Goal: Transaction & Acquisition: Obtain resource

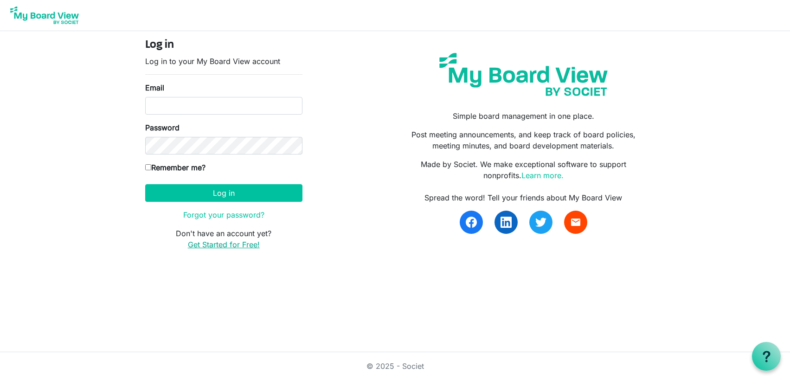
click at [224, 243] on link "Get Started for Free!" at bounding box center [224, 244] width 72 height 9
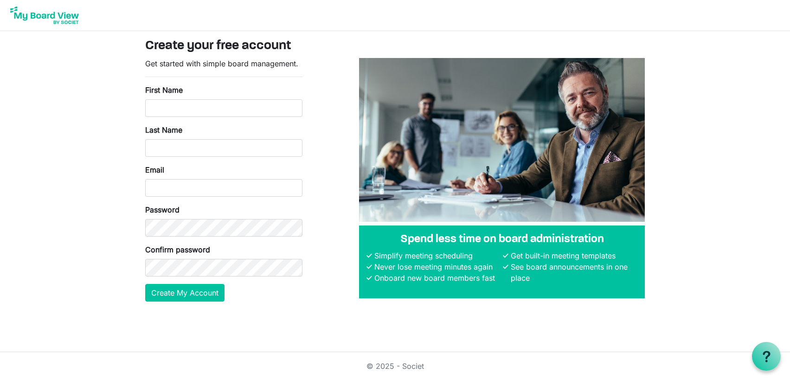
click at [249, 298] on form "Get started with simple board management. First Name Last Name Email Password C…" at bounding box center [223, 179] width 157 height 243
click at [189, 113] on input "First Name" at bounding box center [223, 108] width 157 height 18
type input "Paul"
drag, startPoint x: 154, startPoint y: 150, endPoint x: 155, endPoint y: 142, distance: 8.4
click at [154, 145] on input "Last Name" at bounding box center [223, 148] width 157 height 18
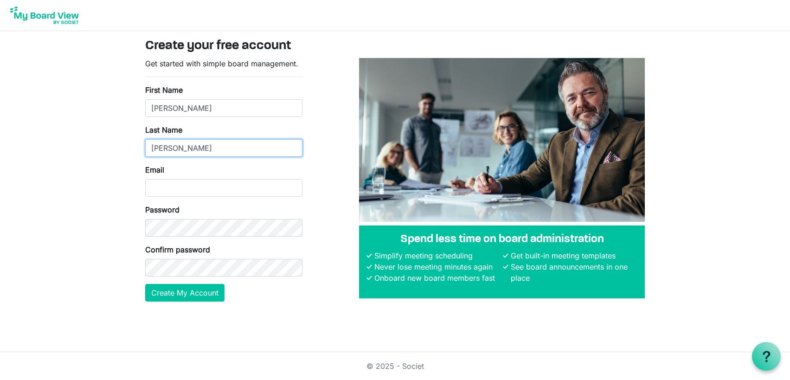
type input "TenElshof"
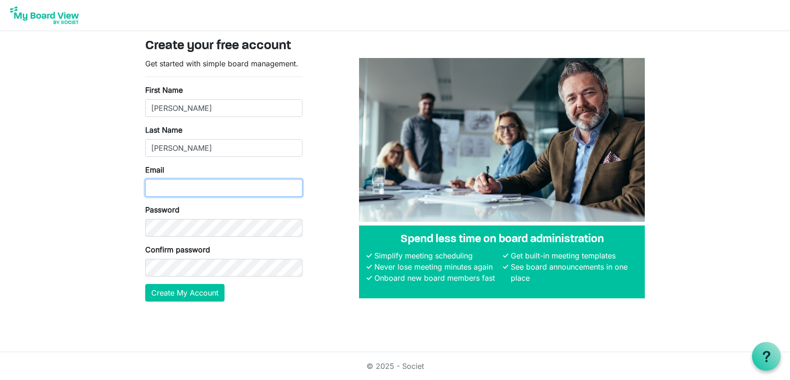
click at [154, 184] on input "Email" at bounding box center [223, 188] width 157 height 18
type input "phtenelshof@msn.com"
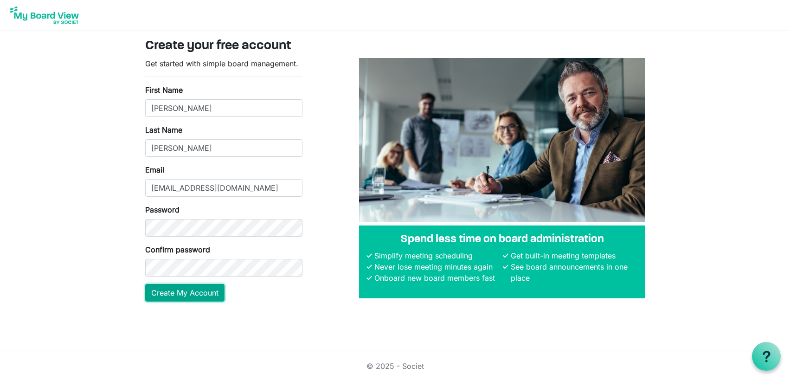
click at [156, 287] on button "Create My Account" at bounding box center [184, 293] width 79 height 18
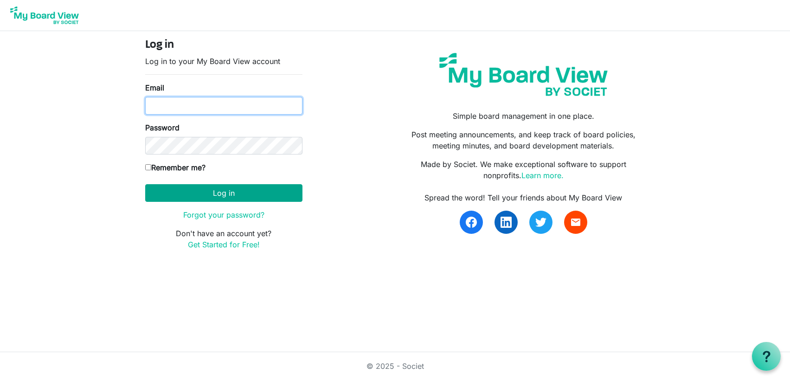
type input "[EMAIL_ADDRESS][DOMAIN_NAME]"
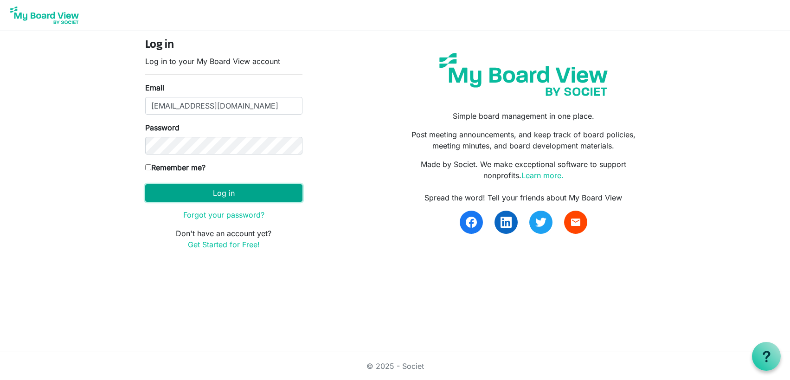
click at [213, 192] on button "Log in" at bounding box center [223, 193] width 157 height 18
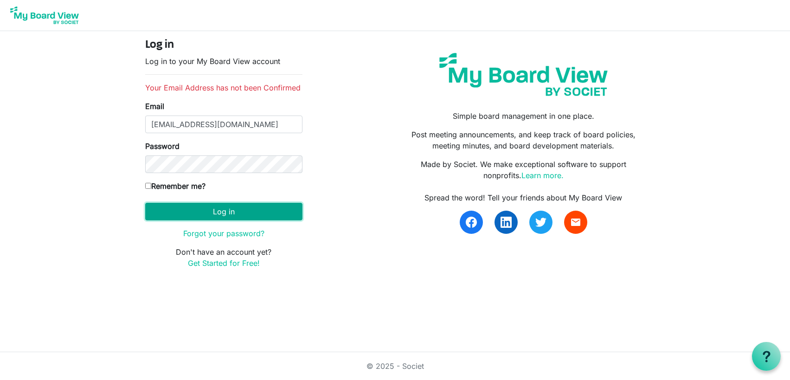
click at [219, 211] on button "Log in" at bounding box center [223, 212] width 157 height 18
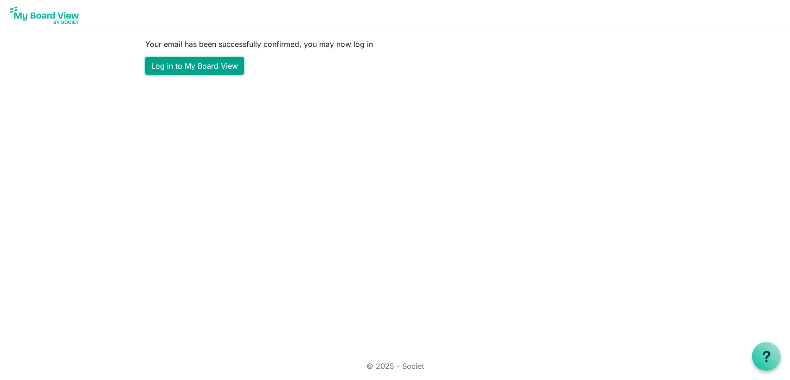
click at [197, 71] on link "Log in to My Board View" at bounding box center [194, 66] width 99 height 18
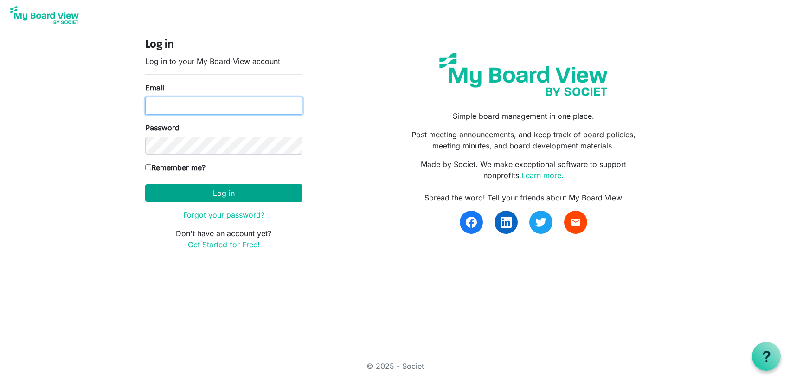
type input "phtenelshof@msn.com"
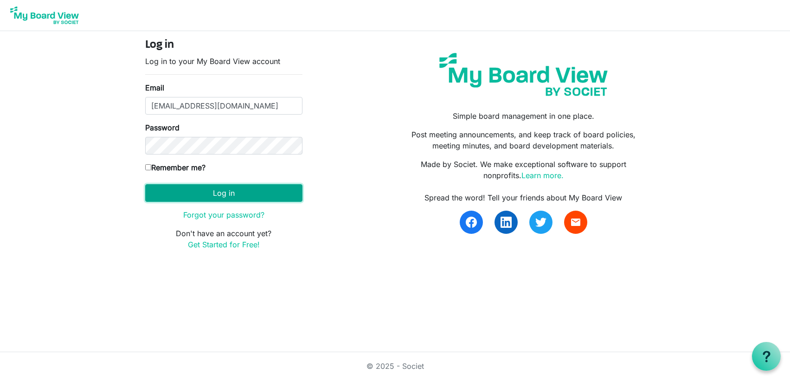
click at [214, 191] on button "Log in" at bounding box center [223, 193] width 157 height 18
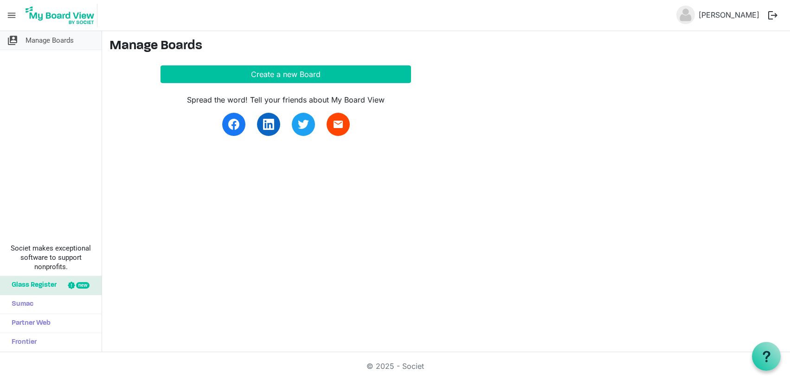
click at [58, 39] on span "Manage Boards" at bounding box center [50, 40] width 48 height 19
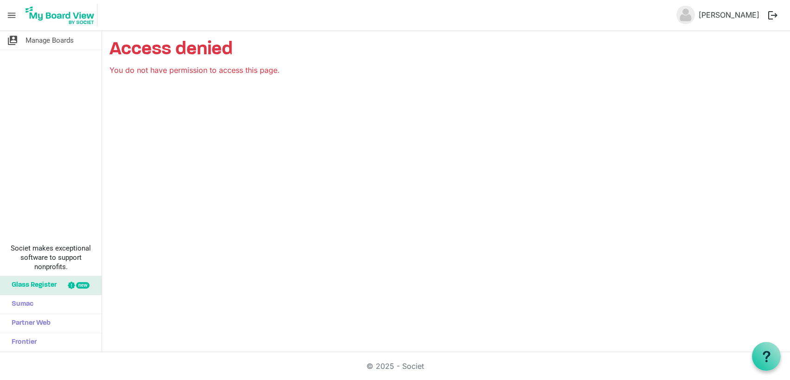
click at [773, 18] on button "logout" at bounding box center [772, 15] width 19 height 19
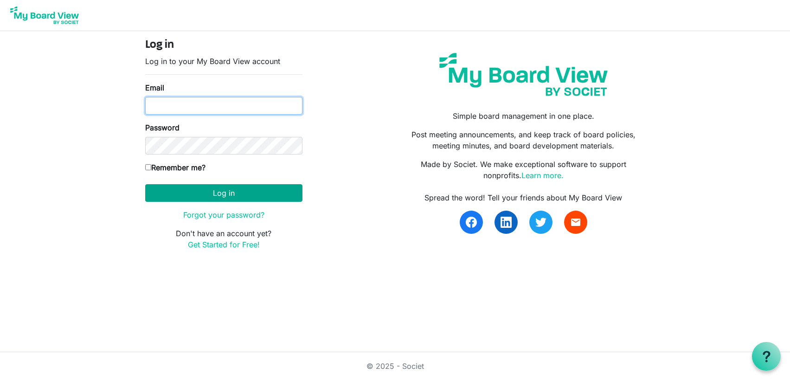
type input "phtenelshof@msn.com"
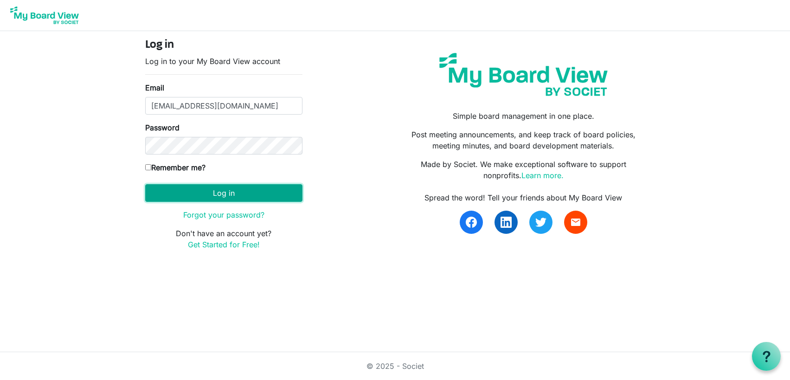
click at [222, 192] on button "Log in" at bounding box center [223, 193] width 157 height 18
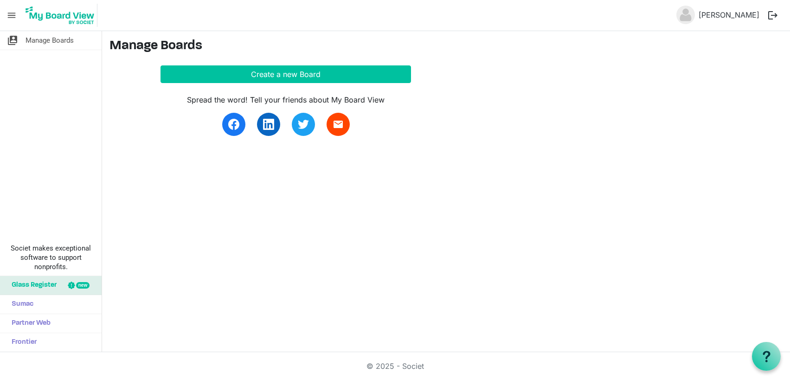
click at [15, 17] on span "menu" at bounding box center [12, 15] width 18 height 18
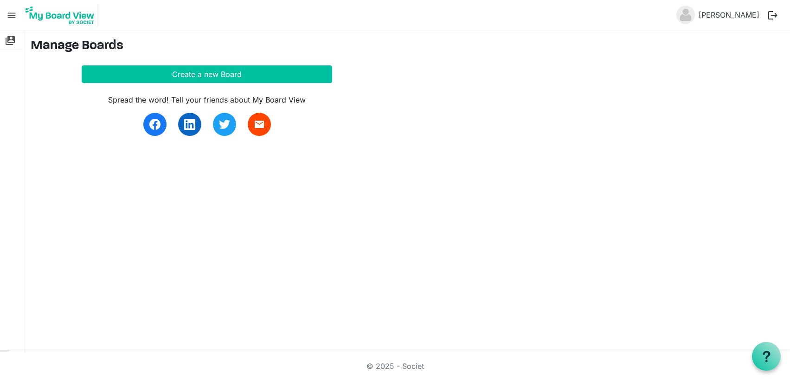
click at [15, 17] on span "menu" at bounding box center [12, 15] width 18 height 18
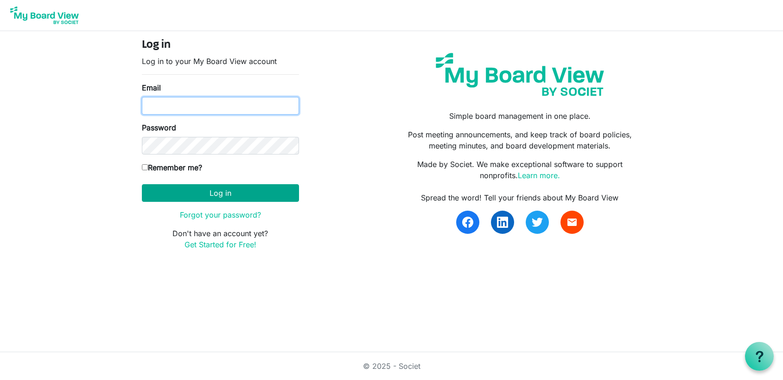
type input "[EMAIL_ADDRESS][DOMAIN_NAME]"
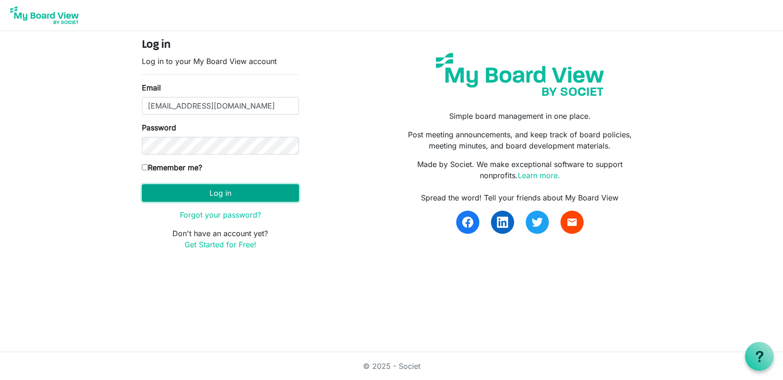
click at [221, 195] on button "Log in" at bounding box center [220, 193] width 157 height 18
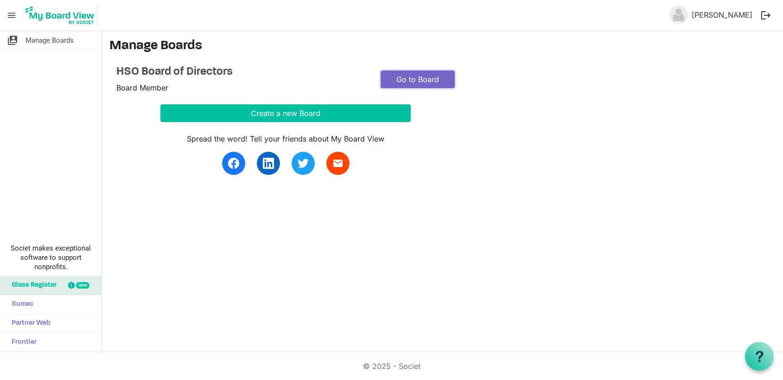
click at [411, 80] on link "Go to Board" at bounding box center [418, 79] width 74 height 18
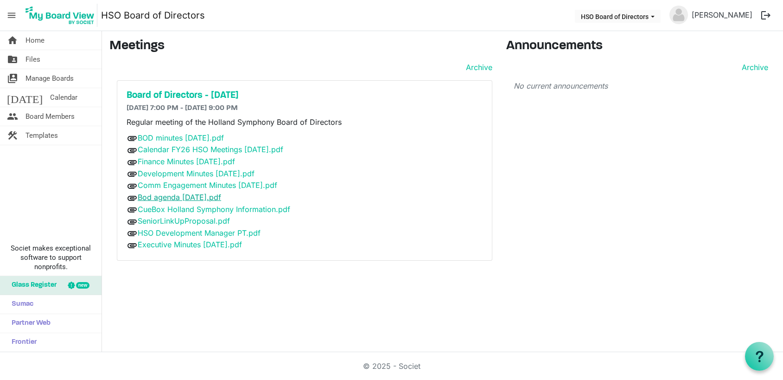
click at [221, 198] on link "Bod agenda 2025 September.pdf" at bounding box center [179, 196] width 83 height 9
click at [221, 197] on link "Bod agenda 2025 September.pdf" at bounding box center [179, 196] width 83 height 9
click at [174, 196] on link "Bod agenda 2025 September.pdf" at bounding box center [179, 196] width 83 height 9
click at [182, 136] on link "BOD minutes 2025 July.pdf" at bounding box center [181, 137] width 86 height 9
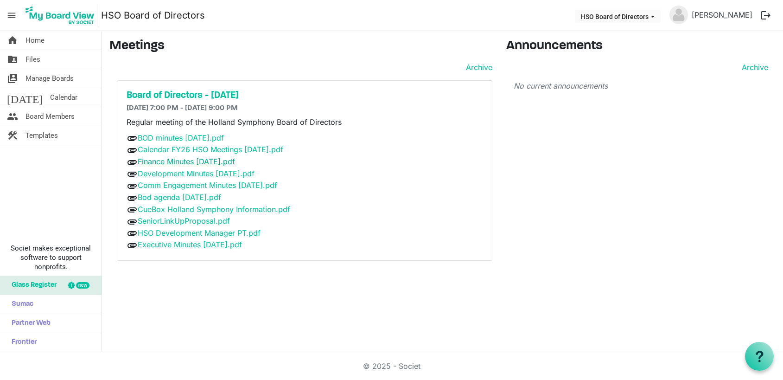
click at [199, 162] on link "Finance Minutes 2025 August.pdf" at bounding box center [186, 161] width 97 height 9
click at [199, 170] on link "Development Minutes 2025 August.pdf" at bounding box center [196, 173] width 117 height 9
drag, startPoint x: 488, startPoint y: 289, endPoint x: 437, endPoint y: 281, distance: 51.6
click at [437, 281] on div "home Home folder_shared Files switch_account Manage Boards today Calendar peopl…" at bounding box center [391, 191] width 783 height 321
click at [181, 172] on link "Development Minutes 2025 August.pdf" at bounding box center [196, 173] width 117 height 9
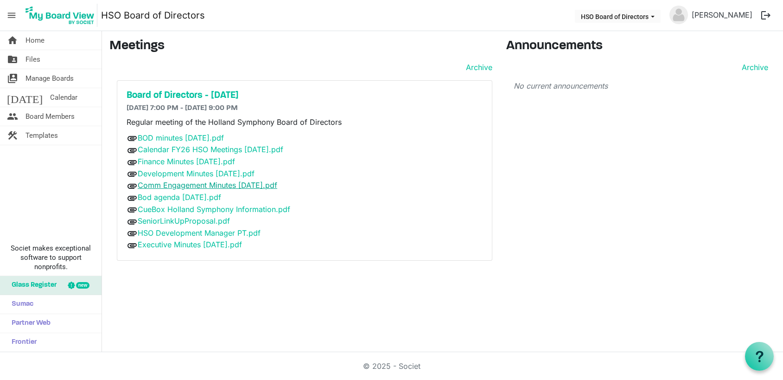
click at [187, 183] on link "Comm Engagement Minutes 2025 July.pdf" at bounding box center [208, 184] width 140 height 9
click at [201, 241] on link "Executive Minutes 2025 September.pdf" at bounding box center [190, 244] width 104 height 9
click at [202, 205] on link "CueBox Holland Symphony Information.pdf" at bounding box center [214, 209] width 153 height 9
click at [176, 217] on link "SeniorLinkUpProposal.pdf" at bounding box center [184, 220] width 92 height 9
click at [224, 147] on link "Calendar FY26 HSO Meetings 8-19-25.pdf" at bounding box center [211, 149] width 146 height 9
